Goal: Information Seeking & Learning: Check status

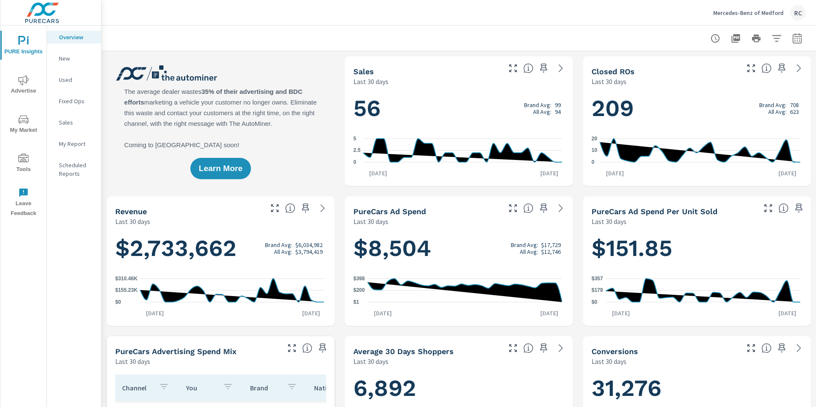
click at [23, 83] on icon "nav menu" at bounding box center [23, 80] width 10 height 10
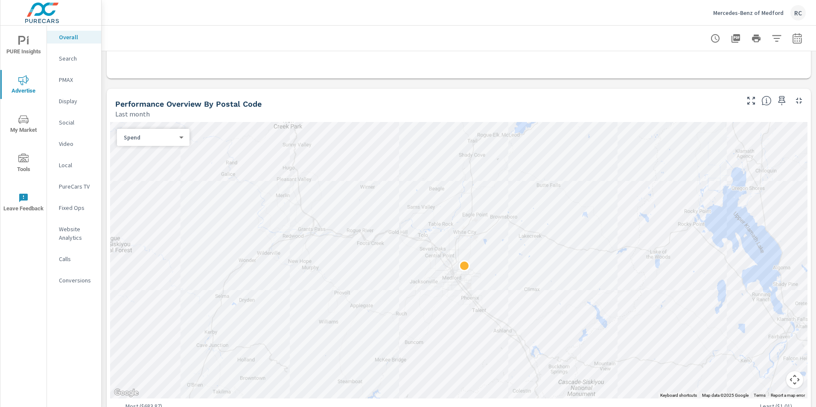
scroll to position [256, 0]
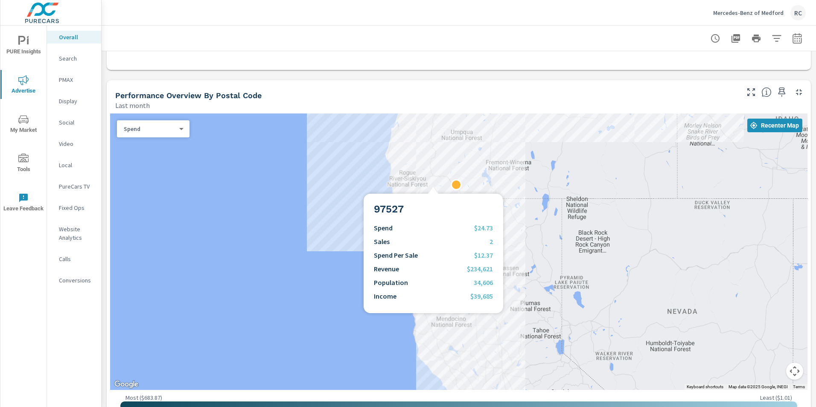
click at [433, 183] on div at bounding box center [458, 251] width 697 height 276
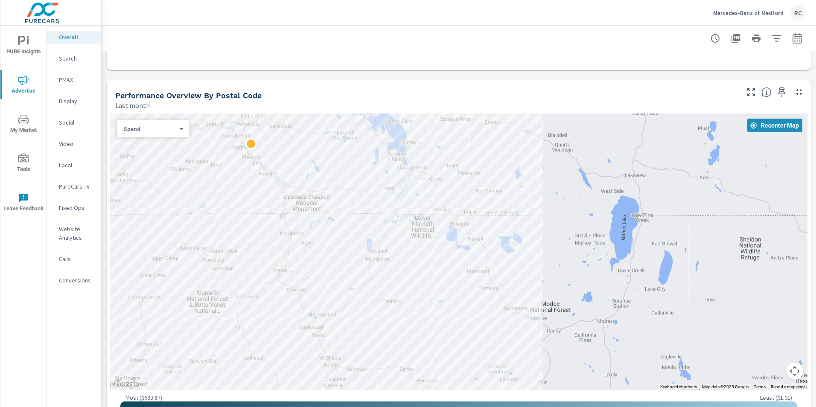
click at [786, 371] on button "Map camera controls" at bounding box center [794, 371] width 17 height 17
